Goal: Check status: Check status

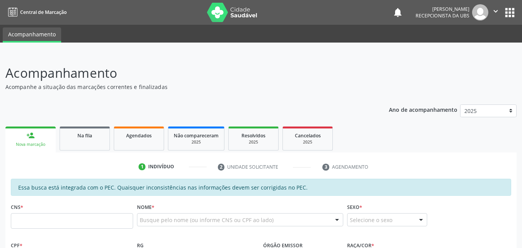
scroll to position [77, 0]
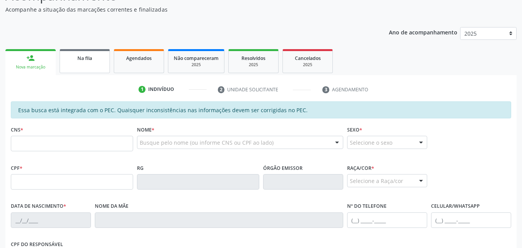
click at [81, 64] on link "Na fila" at bounding box center [85, 61] width 50 height 24
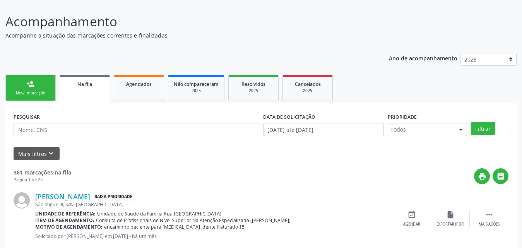
scroll to position [116, 0]
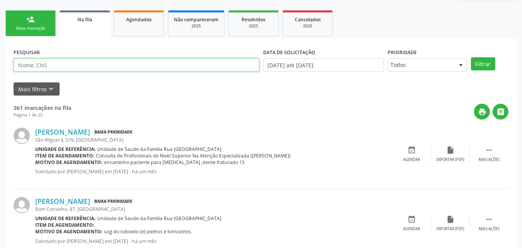
click at [104, 64] on input "text" at bounding box center [137, 64] width 246 height 13
click at [471, 57] on button "Filtrar" at bounding box center [483, 63] width 24 height 13
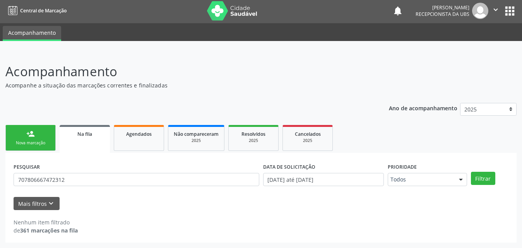
scroll to position [2, 0]
click at [483, 181] on button "Filtrar" at bounding box center [483, 178] width 24 height 13
click at [43, 198] on button "Mais filtros keyboard_arrow_down" at bounding box center [37, 204] width 46 height 14
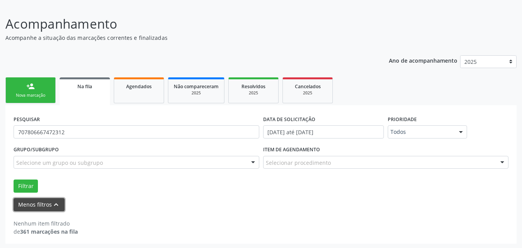
scroll to position [50, 0]
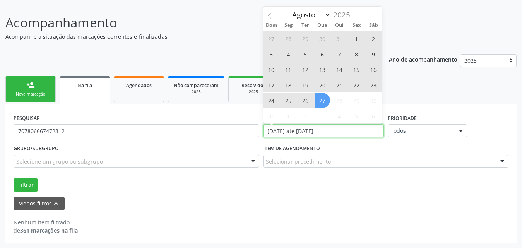
click at [361, 130] on input "[DATE] até [DATE]" at bounding box center [323, 130] width 121 height 13
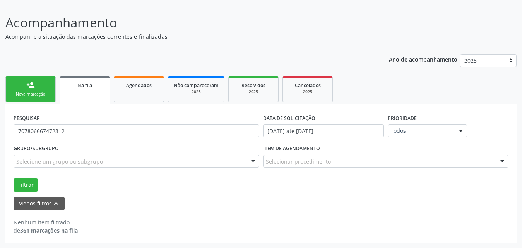
click at [157, 209] on div "Menos filtros keyboard_arrow_up" at bounding box center [261, 204] width 499 height 14
click at [116, 131] on input "707806667472312" at bounding box center [137, 130] width 246 height 13
type input "7"
type input "707806667472312"
click at [14, 178] on button "Filtrar" at bounding box center [26, 184] width 24 height 13
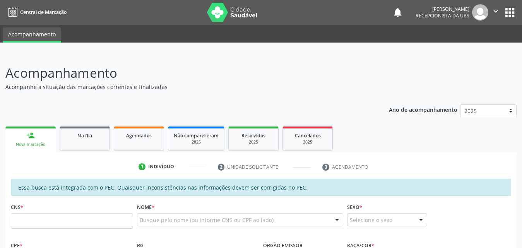
scroll to position [50, 0]
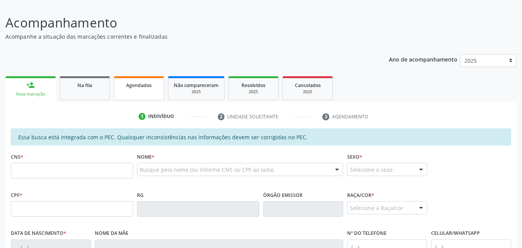
click at [133, 90] on link "Agendados" at bounding box center [139, 88] width 50 height 24
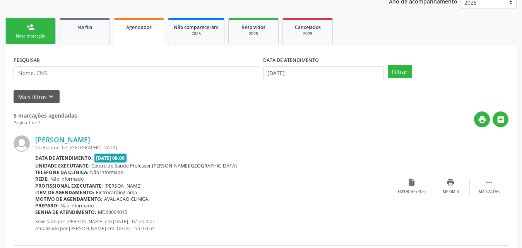
scroll to position [50, 0]
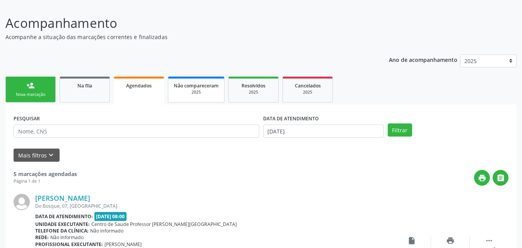
click at [204, 91] on div "2025" at bounding box center [196, 92] width 45 height 6
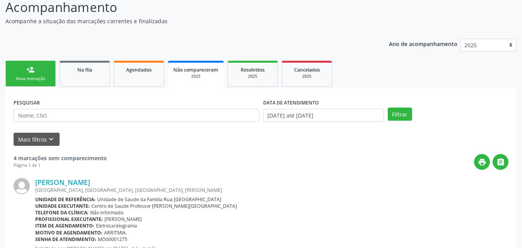
scroll to position [0, 0]
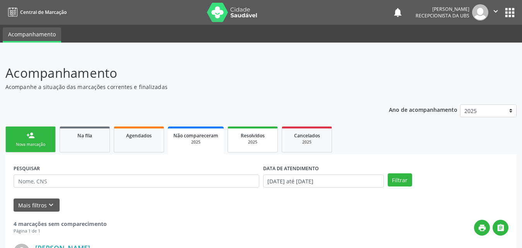
click at [258, 140] on div "2025" at bounding box center [252, 142] width 39 height 6
click at [80, 142] on link "Na fila" at bounding box center [85, 140] width 50 height 26
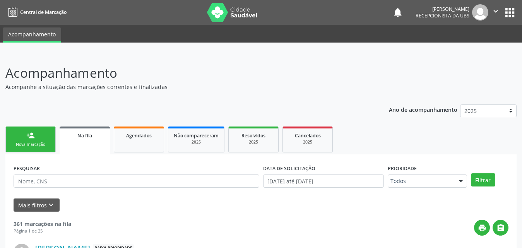
click at [26, 136] on link "person_add Nova marcação" at bounding box center [30, 140] width 50 height 26
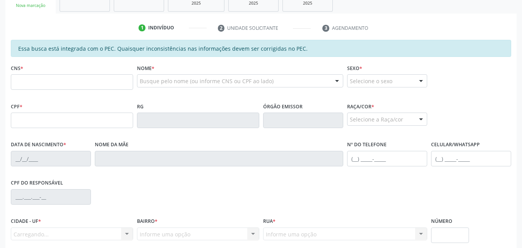
scroll to position [205, 0]
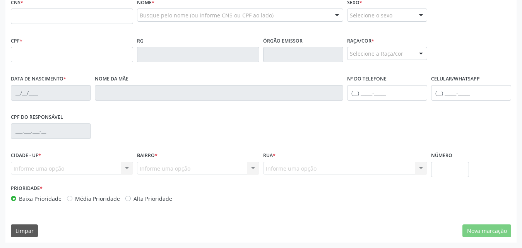
click at [89, 171] on div "Informe uma opção Marechal Deodoro - AL Nenhum resultado encontrado para: " " N…" at bounding box center [72, 168] width 122 height 13
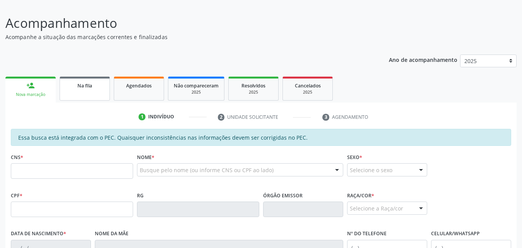
click at [80, 83] on span "Na fila" at bounding box center [84, 85] width 15 height 7
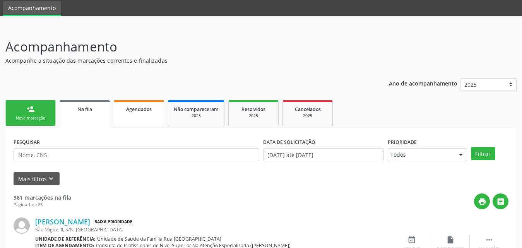
scroll to position [50, 0]
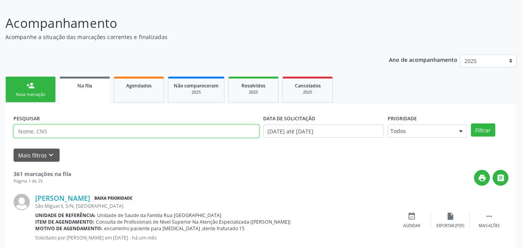
click at [114, 126] on input "text" at bounding box center [137, 131] width 246 height 13
click at [471, 123] on button "Filtrar" at bounding box center [483, 129] width 24 height 13
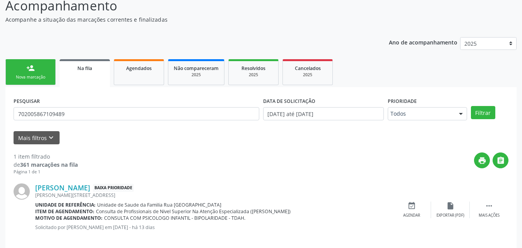
scroll to position [77, 0]
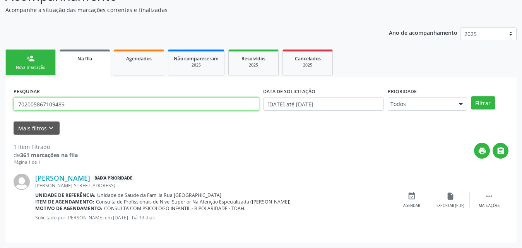
click at [76, 104] on input "702005867109489" at bounding box center [137, 104] width 246 height 13
click at [471, 96] on button "Filtrar" at bounding box center [483, 102] width 24 height 13
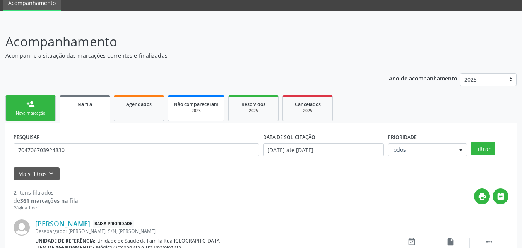
scroll to position [0, 0]
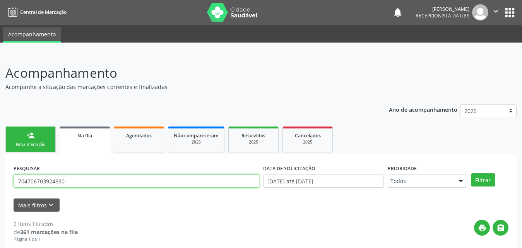
click at [90, 182] on input "704706703924830" at bounding box center [137, 181] width 246 height 13
click at [471, 173] on button "Filtrar" at bounding box center [483, 179] width 24 height 13
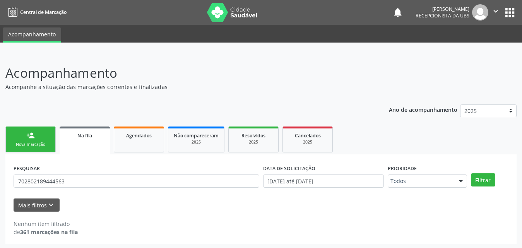
scroll to position [2, 0]
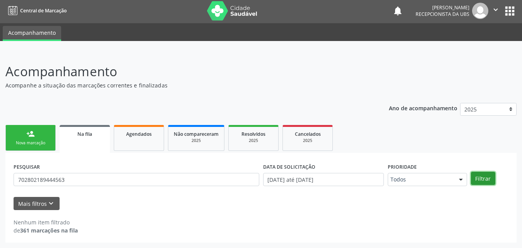
click at [490, 178] on button "Filtrar" at bounding box center [483, 178] width 24 height 13
click at [78, 130] on div "Na fila" at bounding box center [84, 134] width 39 height 8
click at [82, 132] on span "Na fila" at bounding box center [84, 134] width 15 height 7
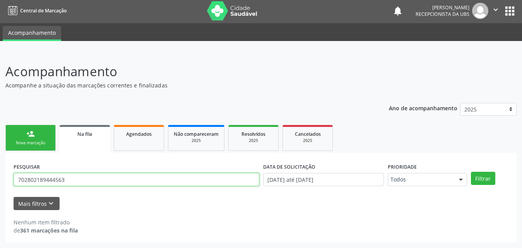
click at [75, 182] on input "702802189444563" at bounding box center [137, 179] width 246 height 13
type input "702802189444563"
click at [471, 172] on button "Filtrar" at bounding box center [483, 178] width 24 height 13
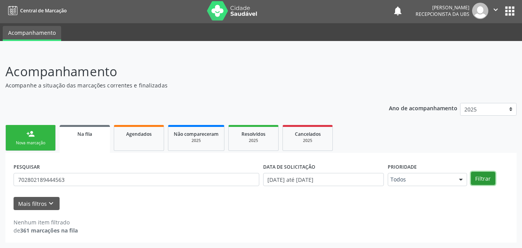
click at [481, 181] on button "Filtrar" at bounding box center [483, 178] width 24 height 13
click at [31, 206] on button "Mais filtros keyboard_arrow_down" at bounding box center [37, 204] width 46 height 14
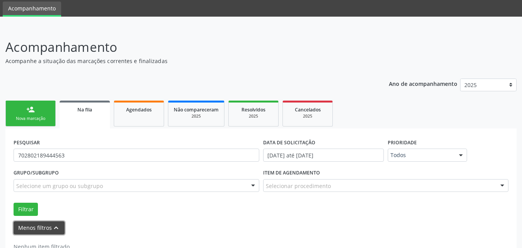
scroll to position [50, 0]
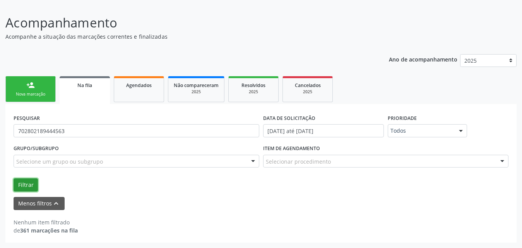
click at [29, 185] on button "Filtrar" at bounding box center [26, 184] width 24 height 13
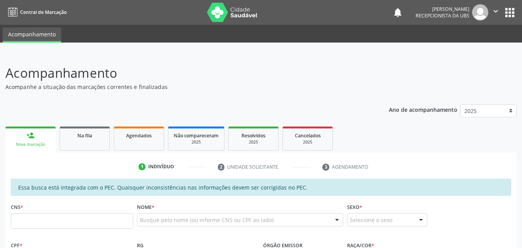
scroll to position [50, 0]
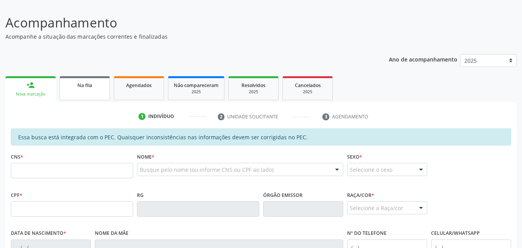
click at [79, 82] on span "Na fila" at bounding box center [84, 85] width 15 height 7
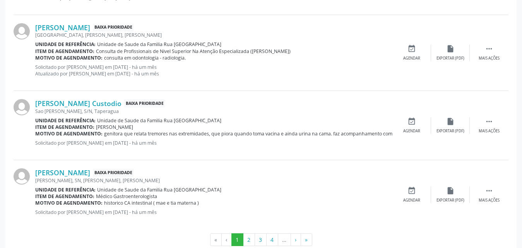
scroll to position [1083, 0]
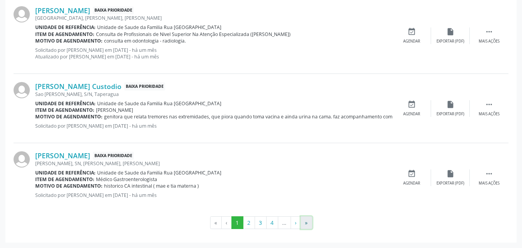
click at [309, 220] on button "»" at bounding box center [307, 222] width 12 height 13
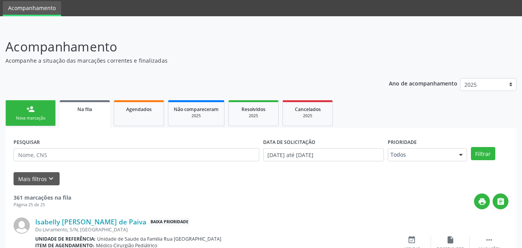
scroll to position [92, 0]
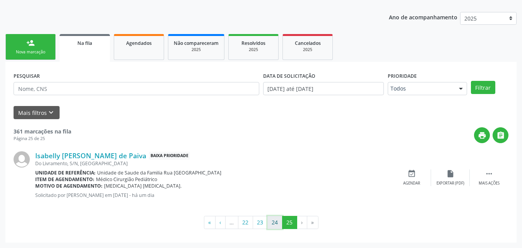
click at [274, 226] on button "24" at bounding box center [274, 222] width 15 height 13
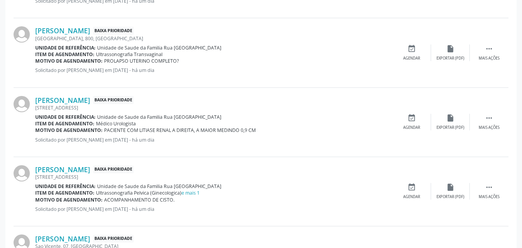
scroll to position [1063, 0]
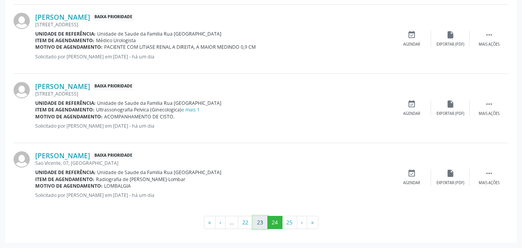
click at [259, 225] on button "23" at bounding box center [260, 222] width 15 height 13
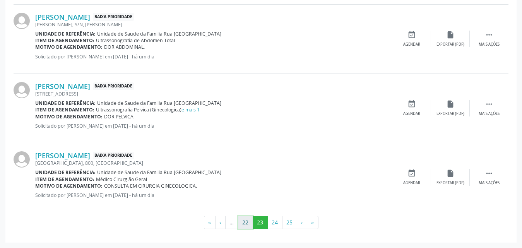
click at [247, 224] on button "22" at bounding box center [245, 222] width 15 height 13
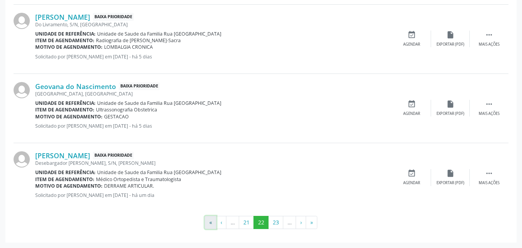
click at [207, 222] on button "«" at bounding box center [211, 222] width 12 height 13
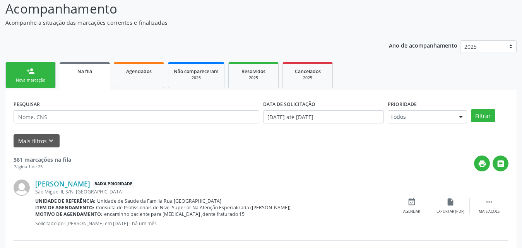
scroll to position [0, 0]
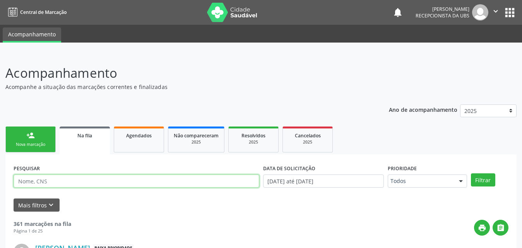
click at [80, 180] on input "text" at bounding box center [137, 181] width 246 height 13
click at [471, 173] on button "Filtrar" at bounding box center [483, 179] width 24 height 13
click at [80, 179] on input "703004886959171" at bounding box center [137, 181] width 246 height 13
click at [471, 173] on button "Filtrar" at bounding box center [483, 179] width 24 height 13
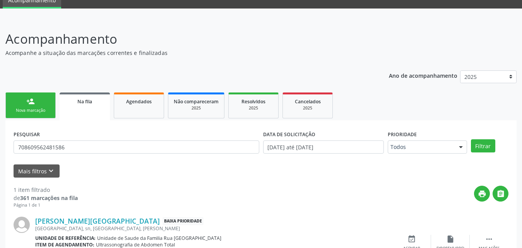
scroll to position [77, 0]
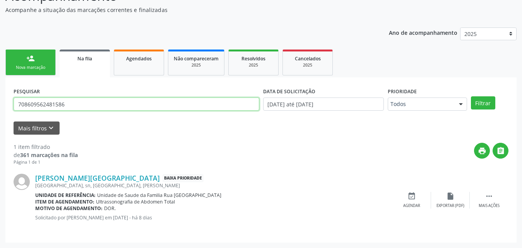
click at [119, 109] on input "708609562481586" at bounding box center [137, 104] width 246 height 13
type input "701206056821510"
click at [471, 96] on button "Filtrar" at bounding box center [483, 102] width 24 height 13
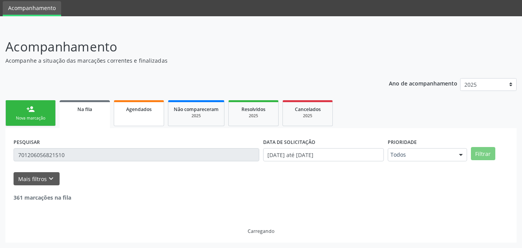
scroll to position [2, 0]
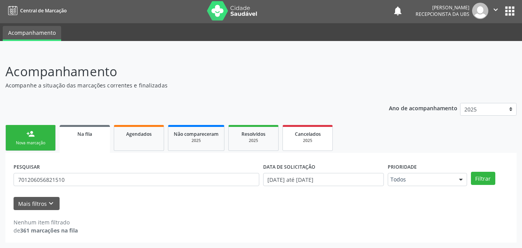
click at [318, 139] on div "2025" at bounding box center [307, 141] width 39 height 6
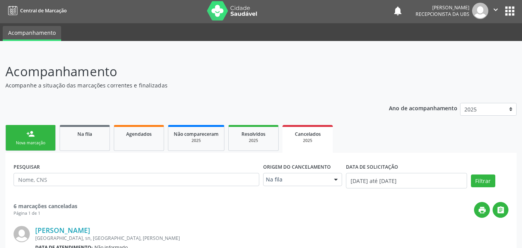
scroll to position [0, 0]
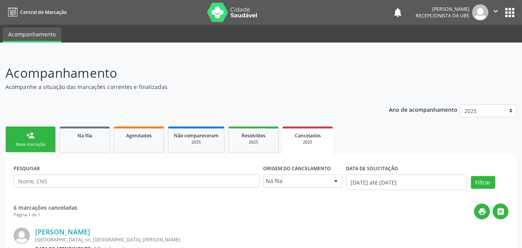
click at [44, 145] on div "Nova marcação" at bounding box center [30, 145] width 39 height 6
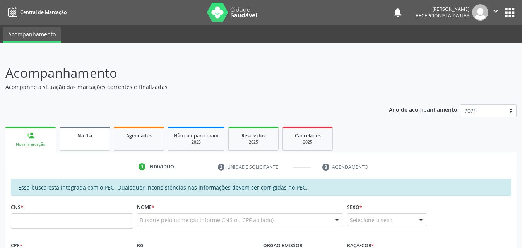
click at [92, 135] on span "Na fila" at bounding box center [84, 135] width 15 height 7
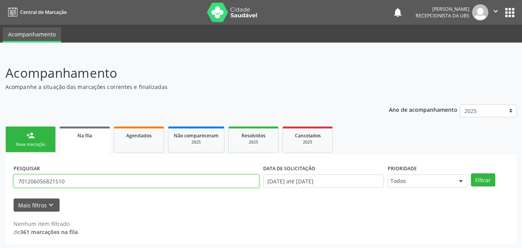
click at [109, 178] on input "701206056821510" at bounding box center [137, 181] width 246 height 13
type input "702005867109489"
click at [471, 173] on button "Filtrar" at bounding box center [483, 179] width 24 height 13
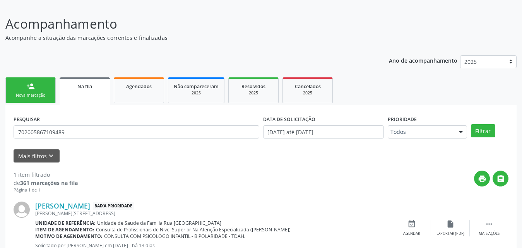
scroll to position [77, 0]
